Goal: Transaction & Acquisition: Book appointment/travel/reservation

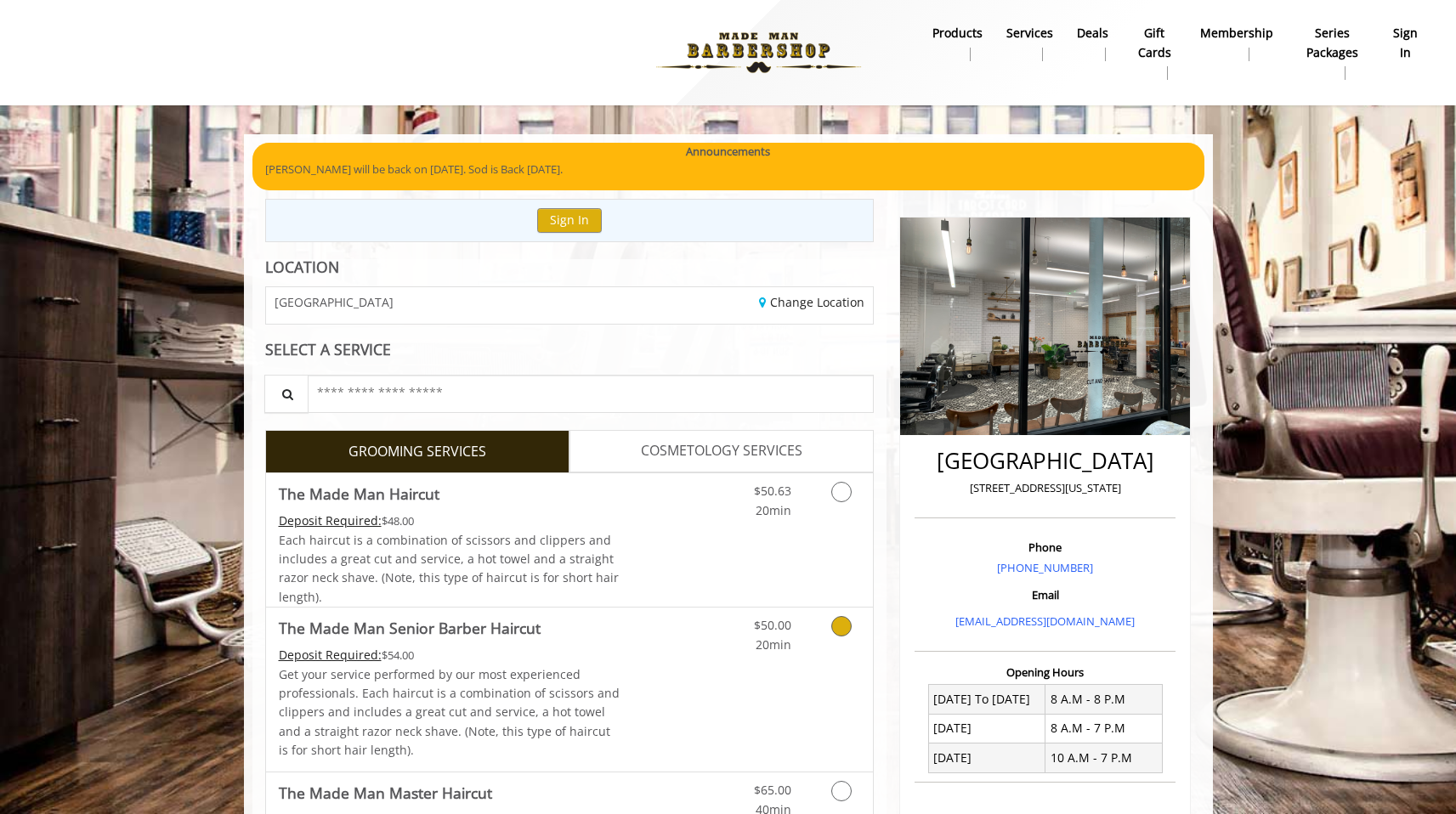
click at [390, 689] on p "Get your service performed by our most experienced professionals. Each haircut …" at bounding box center [449, 712] width 341 height 95
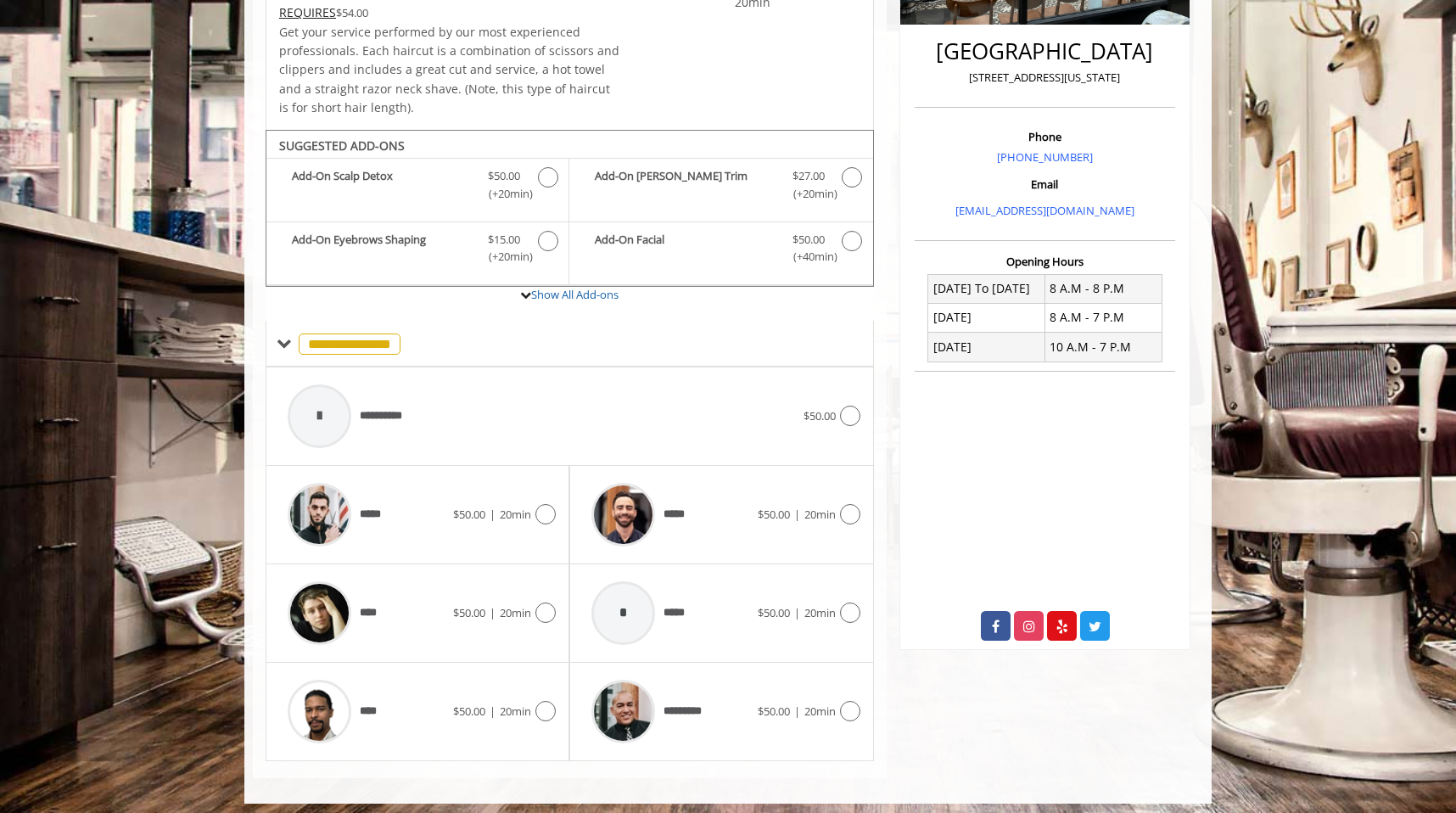
scroll to position [417, 0]
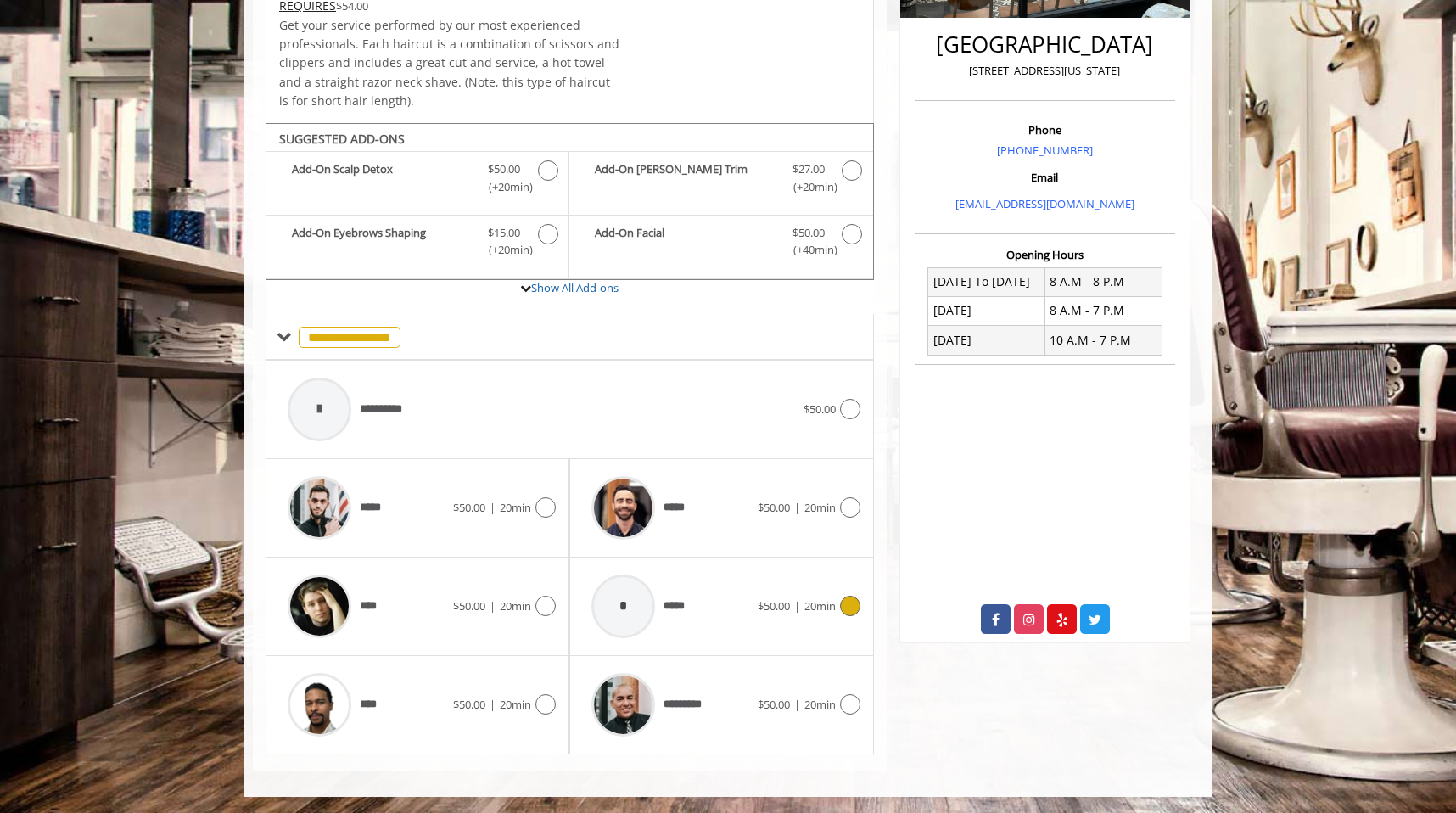
click at [707, 631] on div "* *****" at bounding box center [670, 607] width 174 height 80
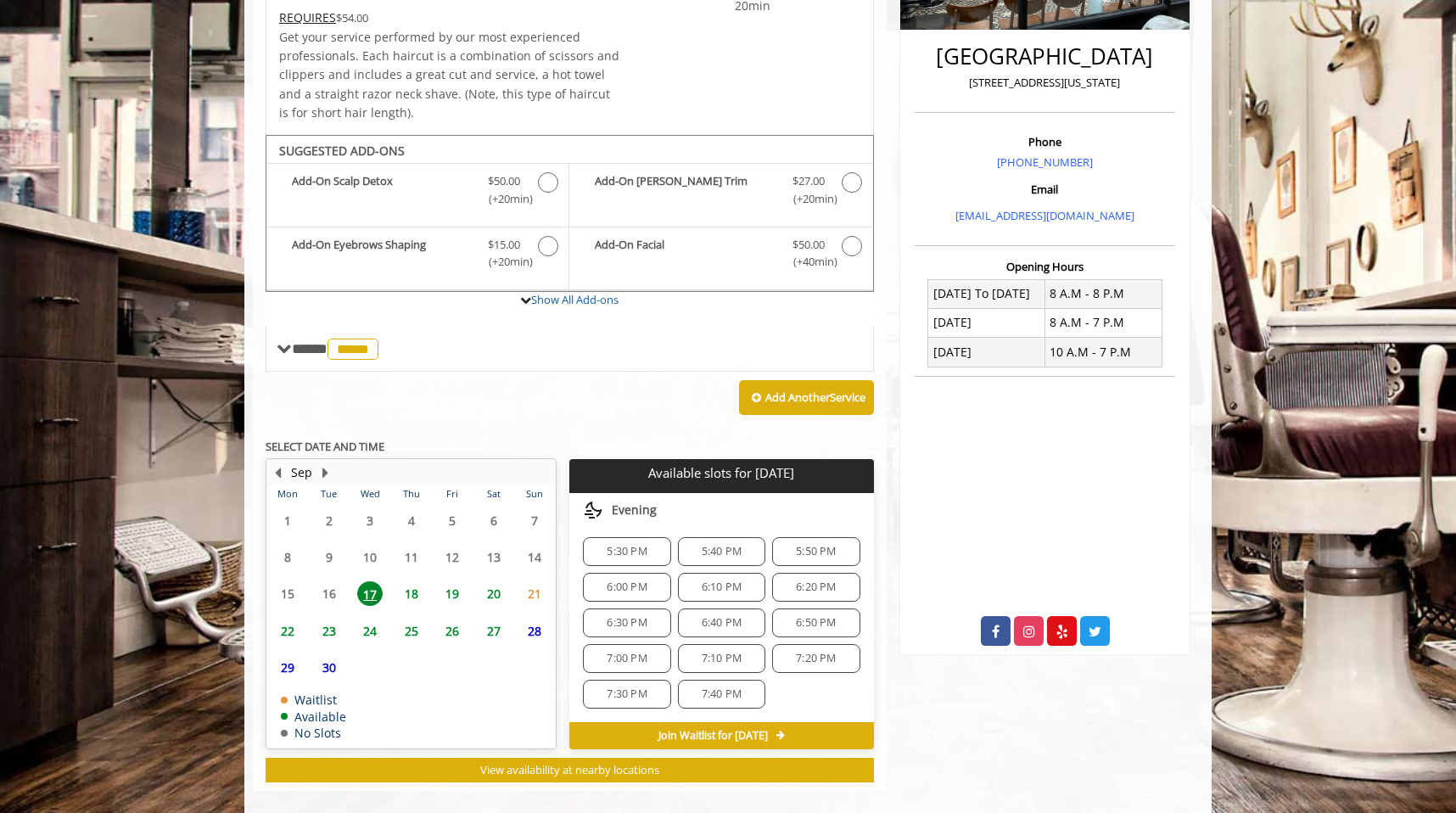
scroll to position [423, 0]
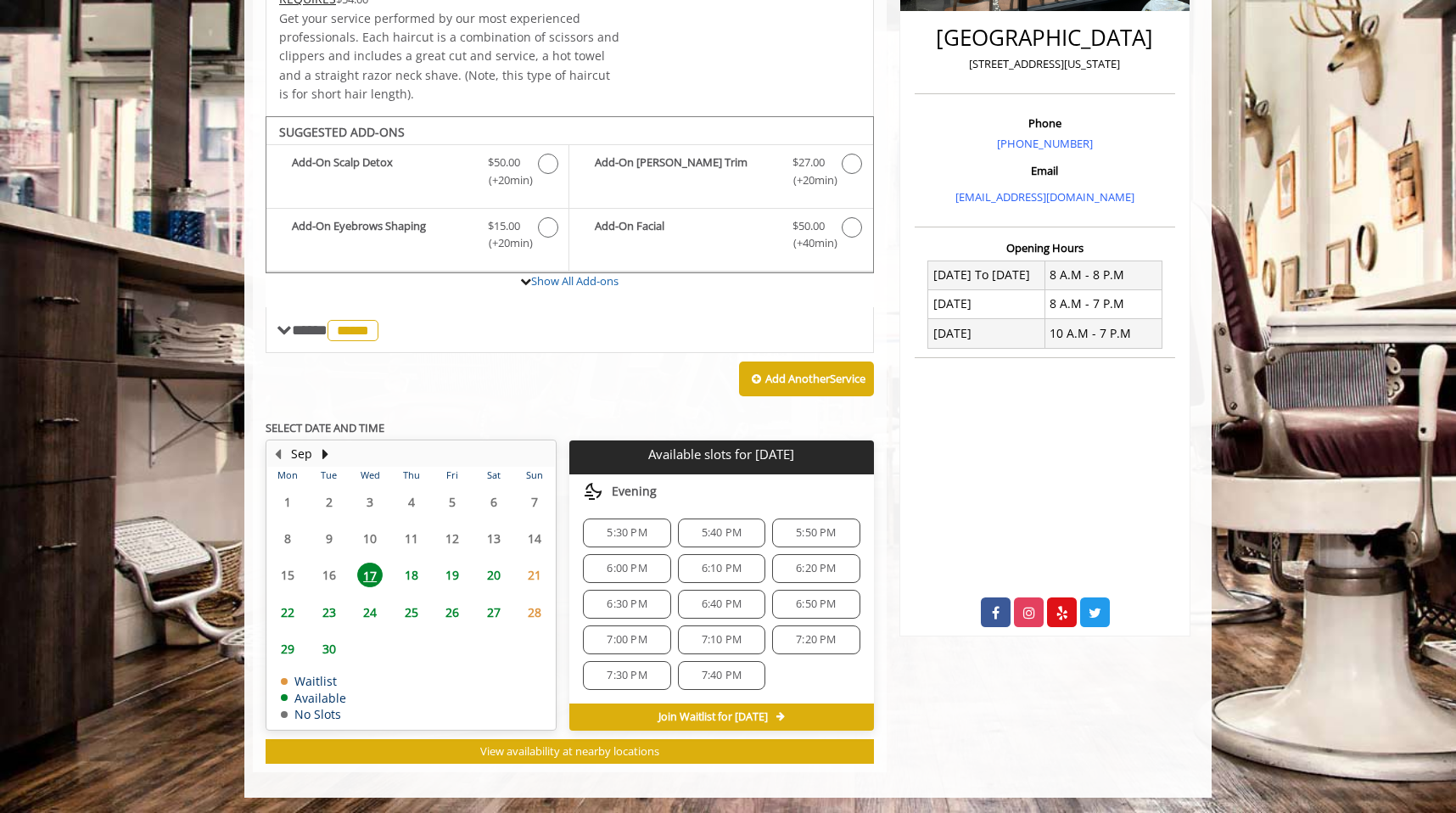
click at [714, 531] on span "5:40 PM" at bounding box center [722, 533] width 40 height 14
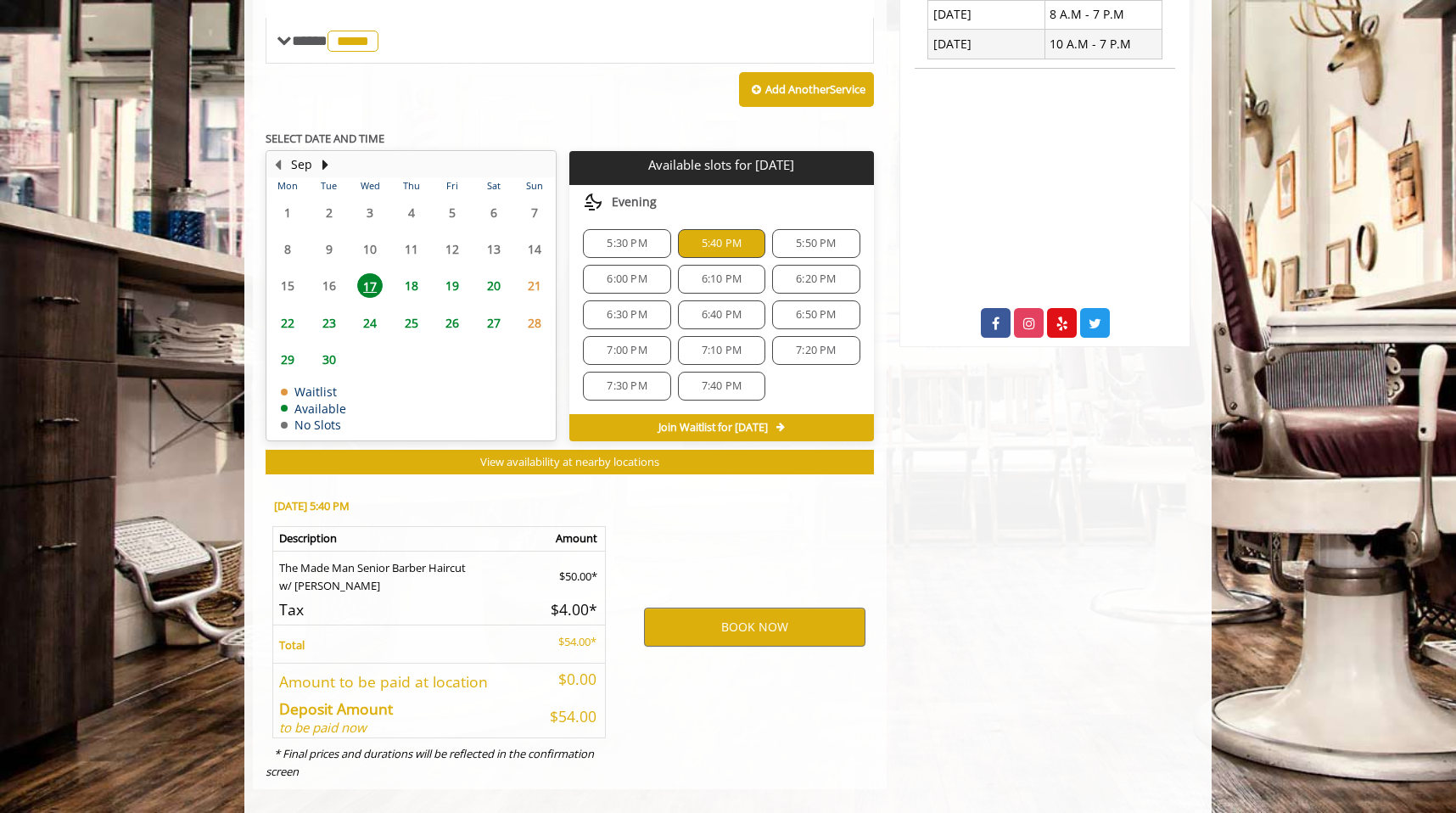
scroll to position [731, 0]
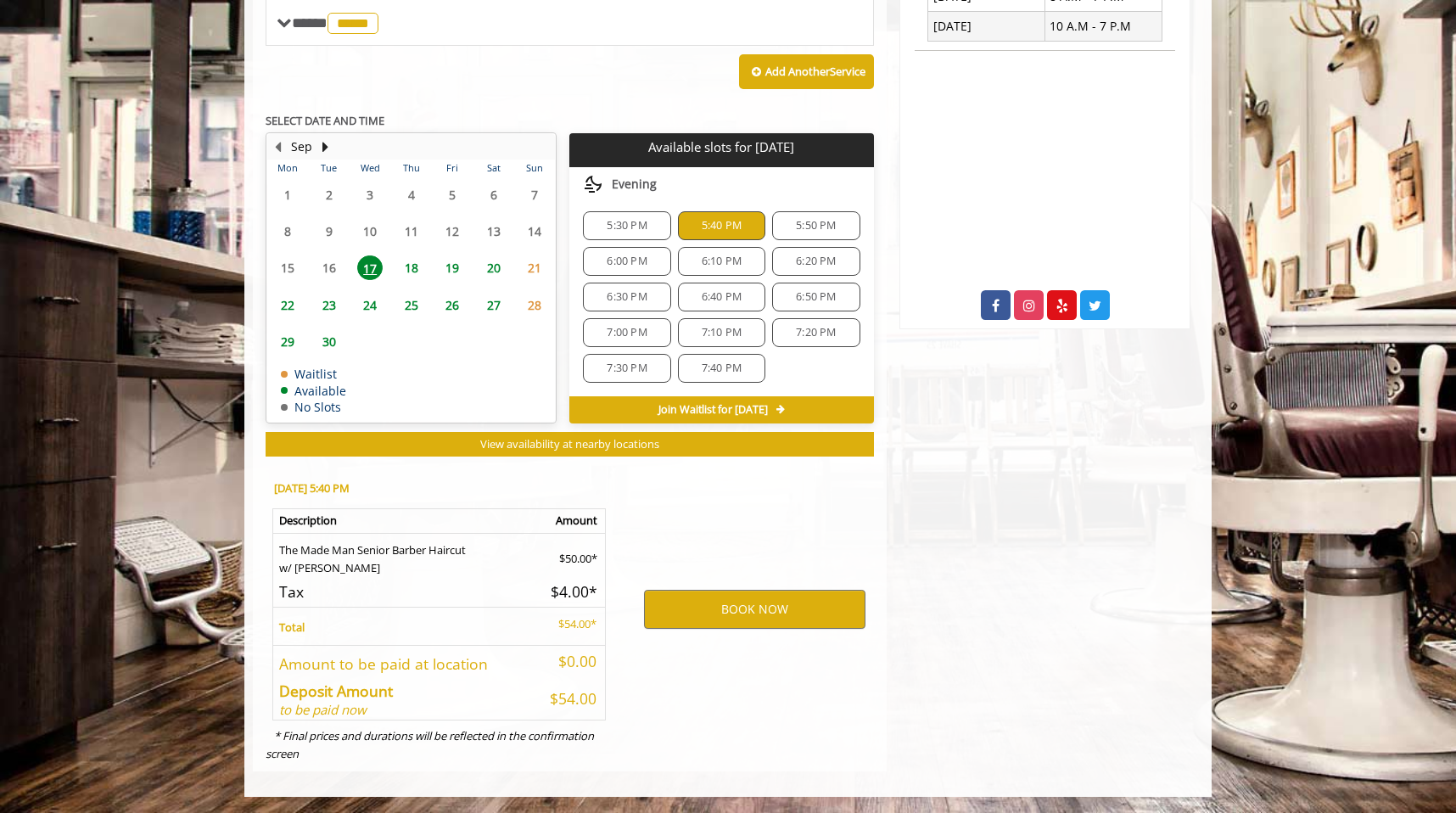
click at [764, 680] on div "BOOK NOW" at bounding box center [754, 609] width 264 height 290
click at [753, 614] on button "BOOK NOW" at bounding box center [754, 609] width 221 height 39
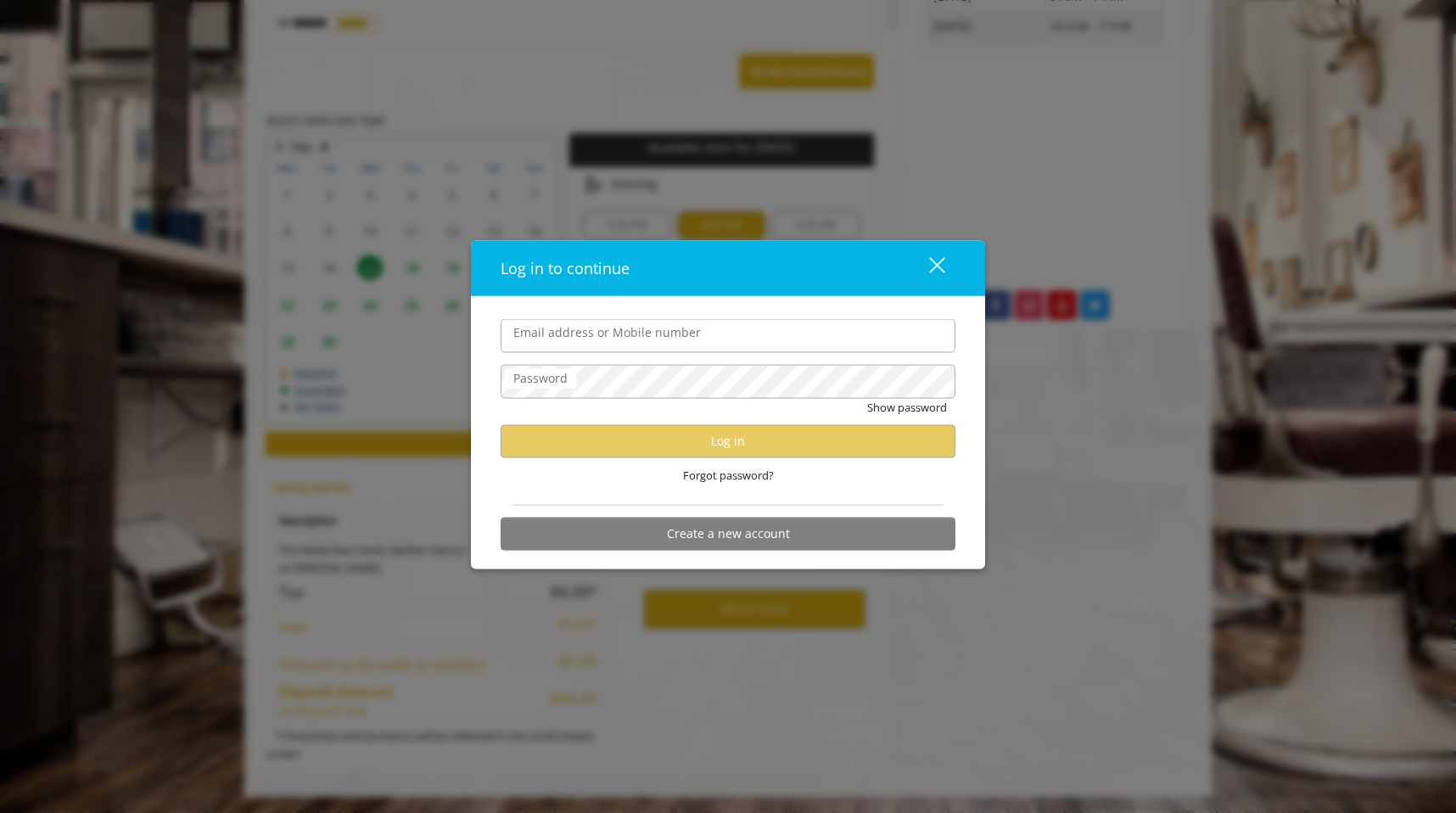
click at [619, 331] on input "Email address or Mobile number" at bounding box center [728, 335] width 455 height 34
type input "**********"
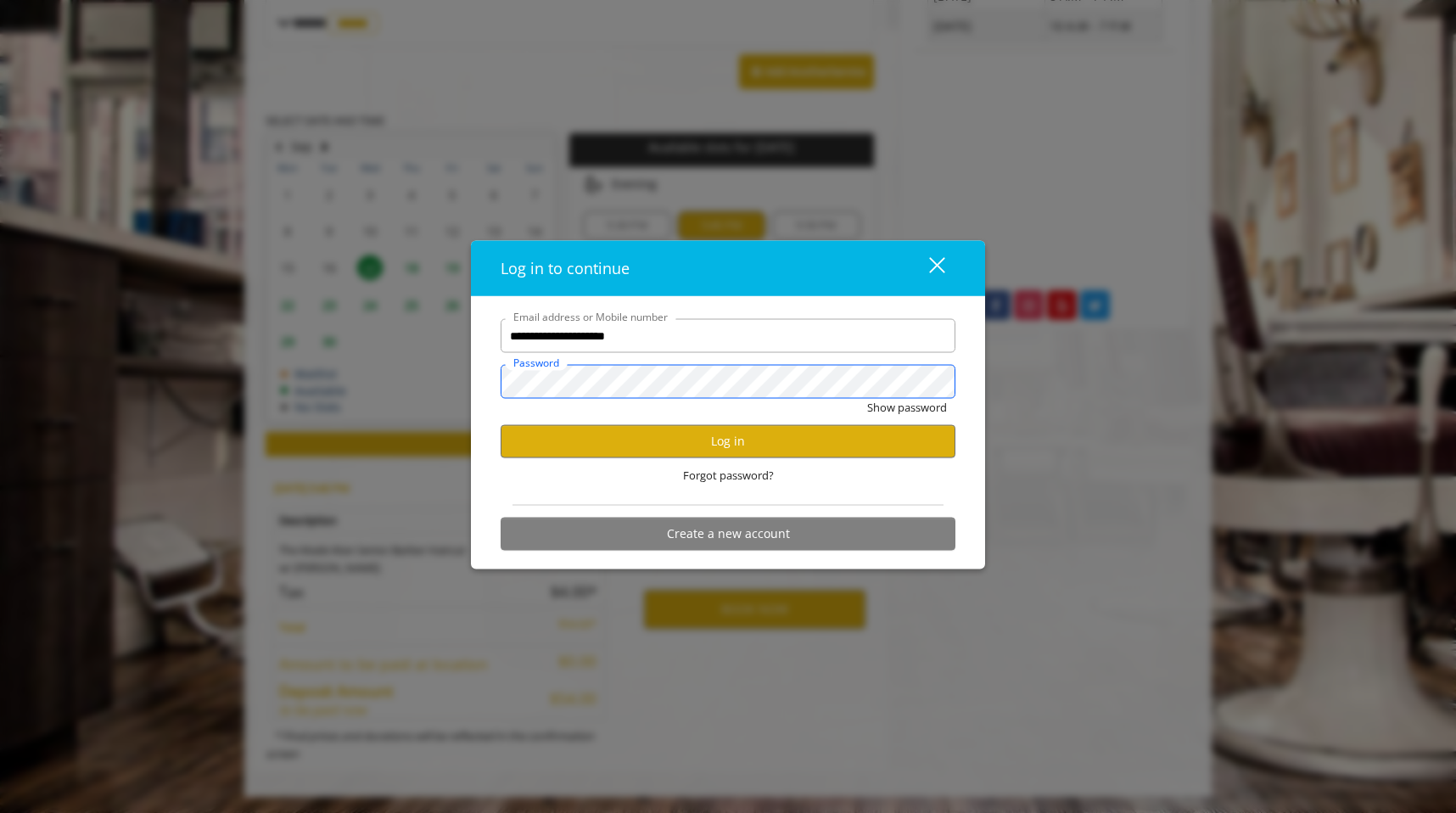
click at [867, 399] on button "Show password" at bounding box center [906, 408] width 79 height 18
click at [614, 435] on button "Log in" at bounding box center [728, 440] width 455 height 33
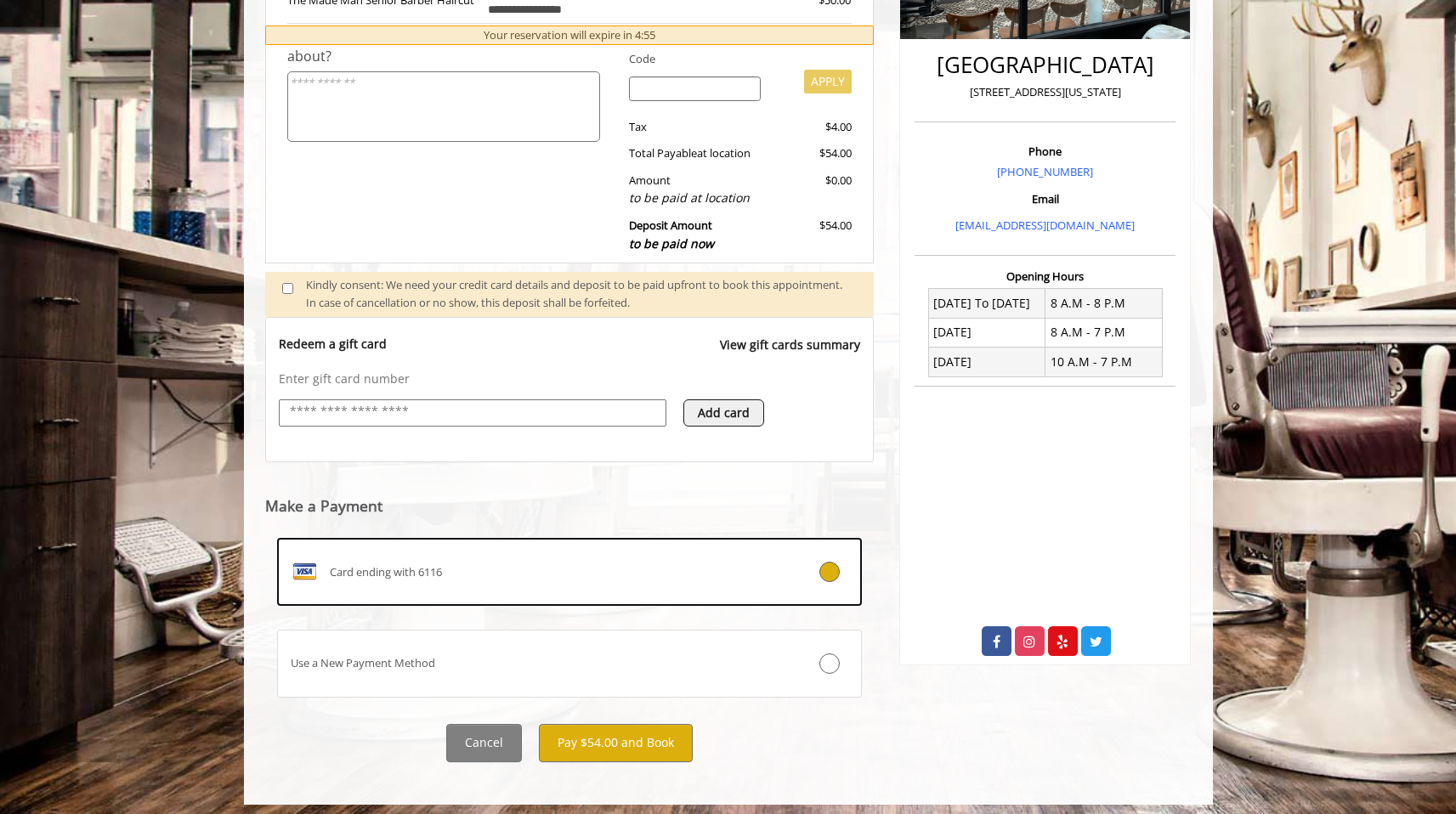
scroll to position [397, 0]
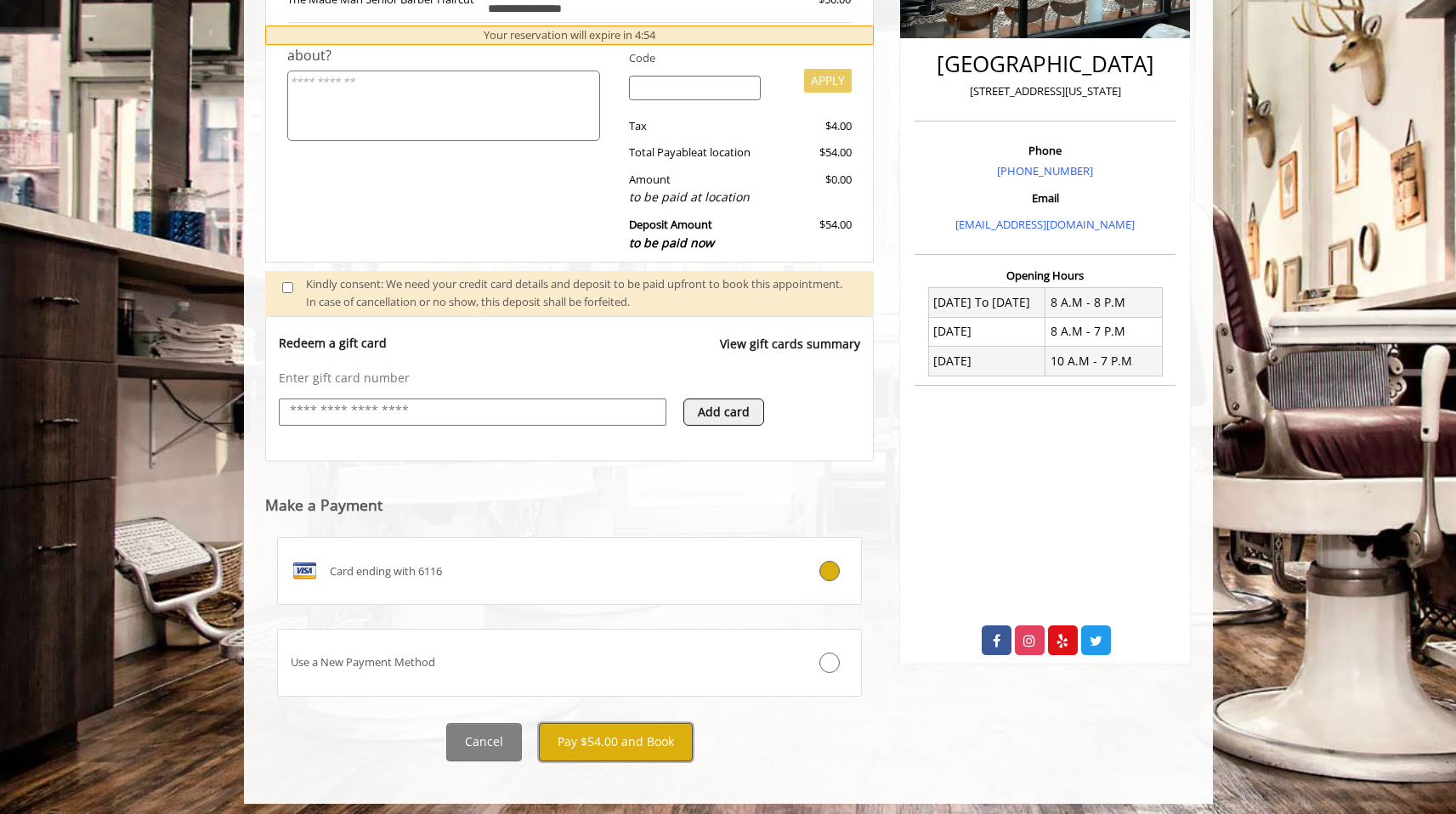
click at [636, 746] on button "Pay $54.00 and Book" at bounding box center [616, 742] width 154 height 38
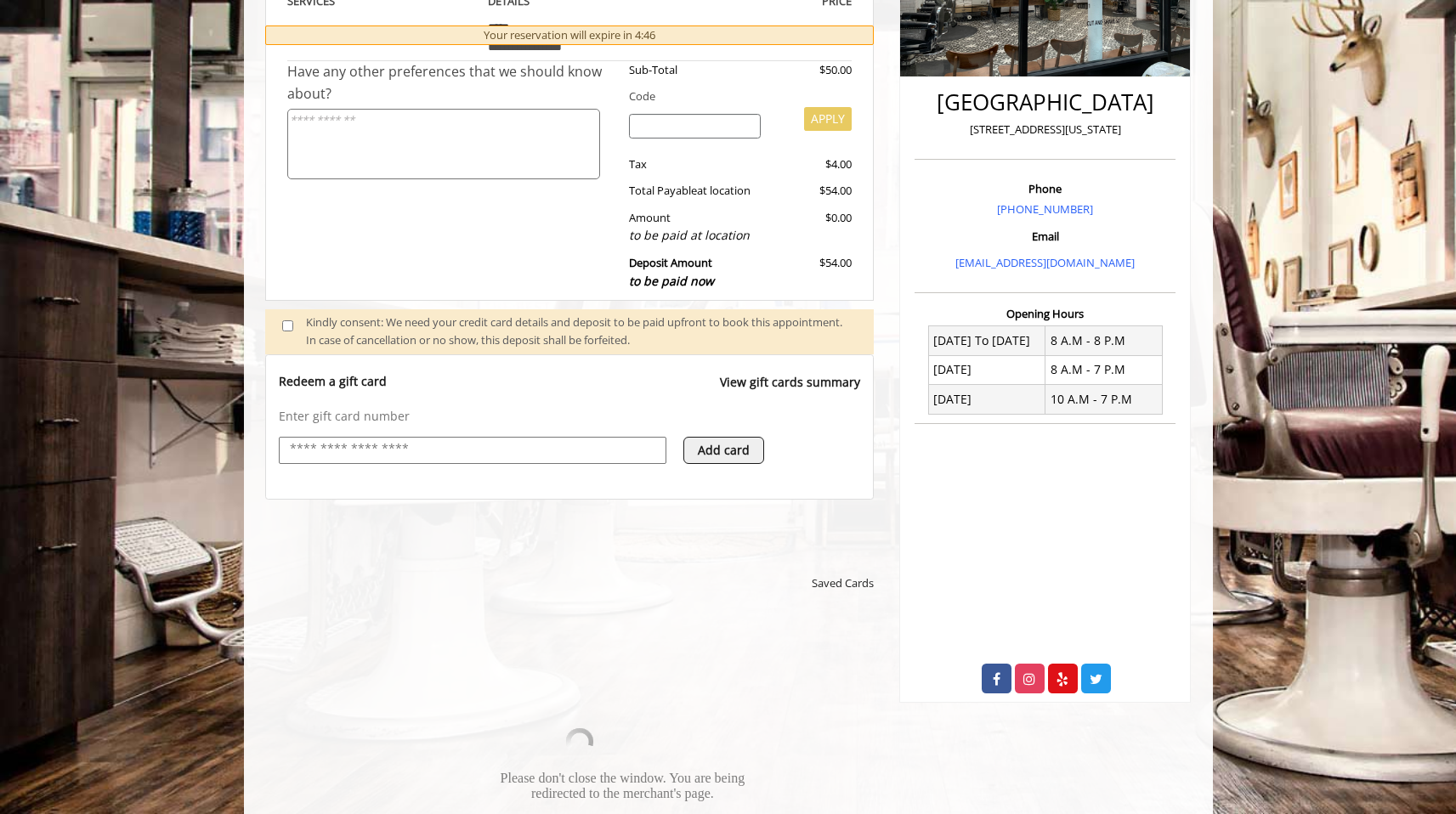
scroll to position [373, 0]
